Goal: Information Seeking & Learning: Learn about a topic

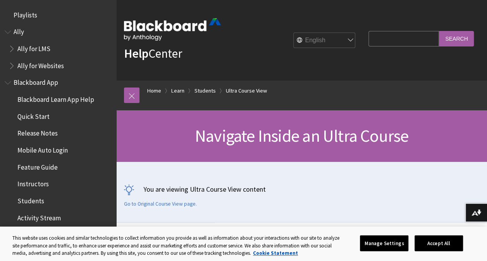
scroll to position [1039, 0]
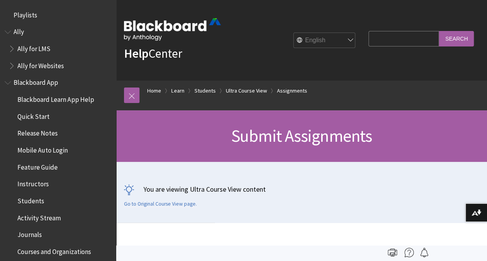
scroll to position [1068, 0]
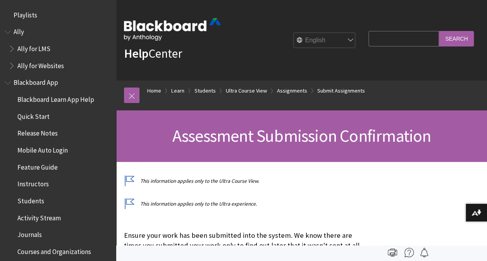
scroll to position [1085, 0]
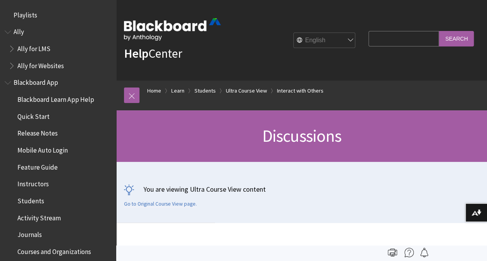
scroll to position [1055, 0]
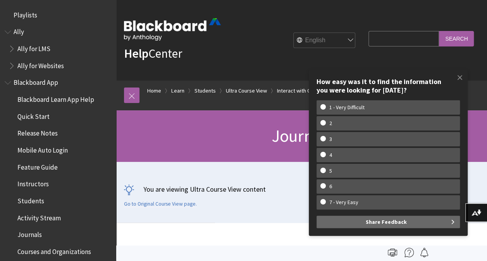
scroll to position [1123, 0]
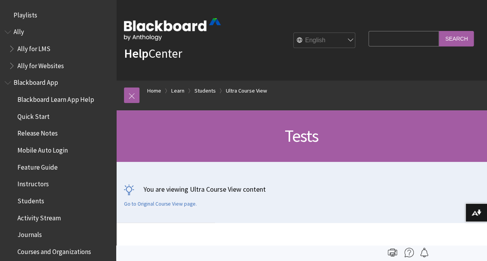
scroll to position [1077, 0]
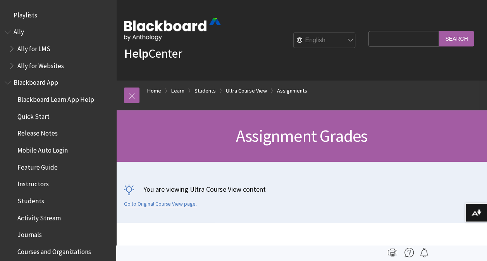
scroll to position [949, 0]
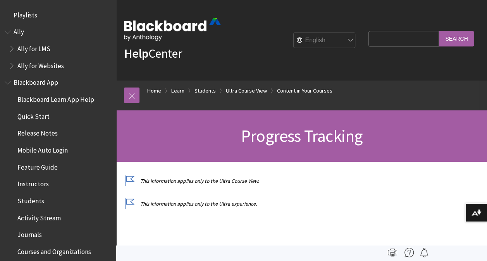
scroll to position [1089, 0]
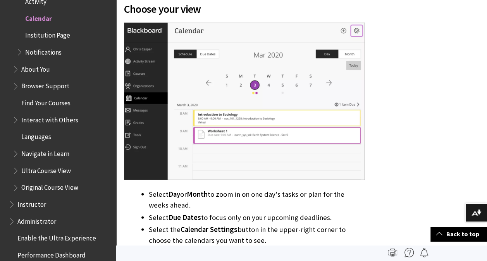
scroll to position [736, 0]
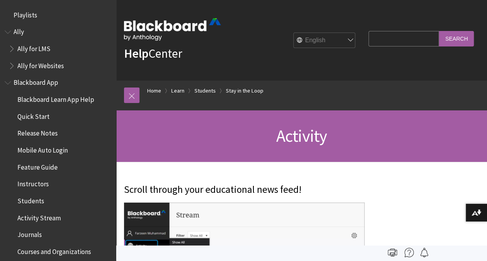
scroll to position [797, 0]
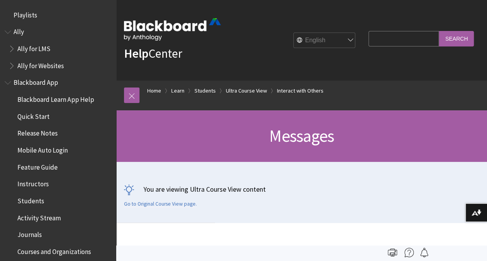
scroll to position [1140, 0]
